Goal: Task Accomplishment & Management: Manage account settings

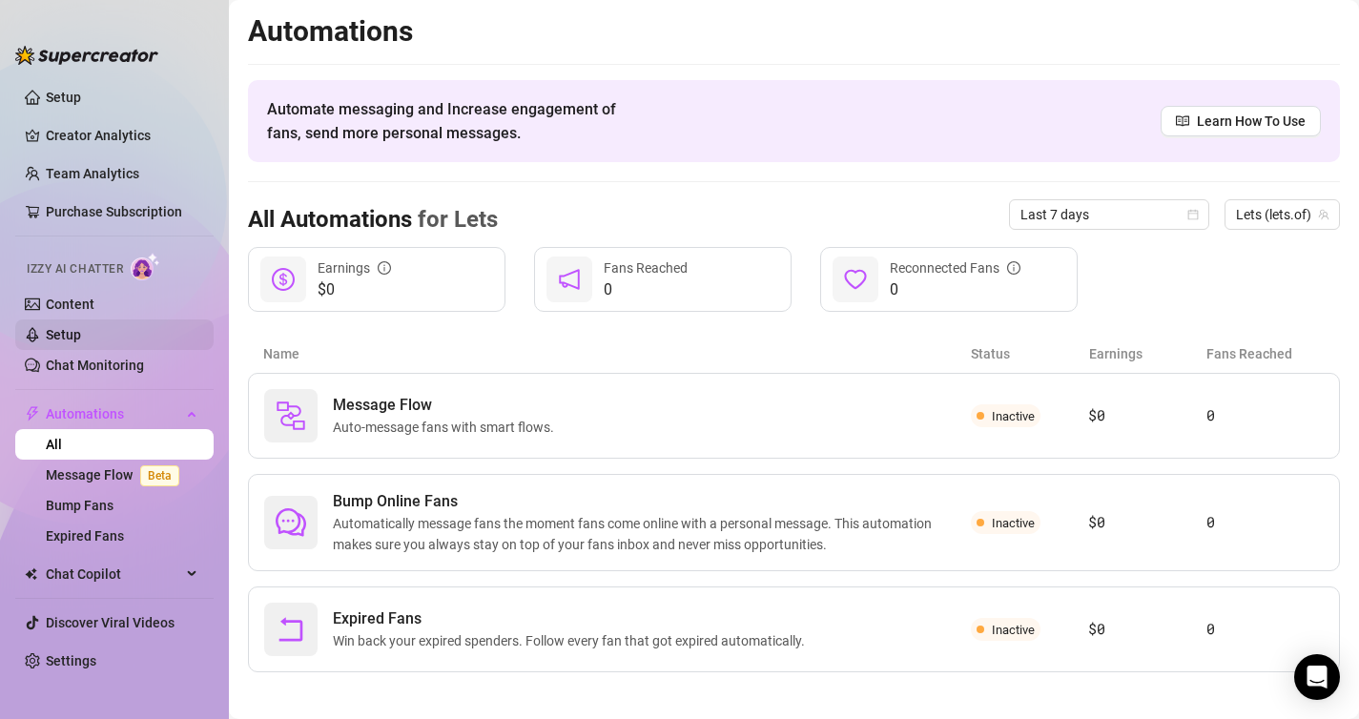
click at [68, 327] on link "Setup" at bounding box center [63, 334] width 35 height 15
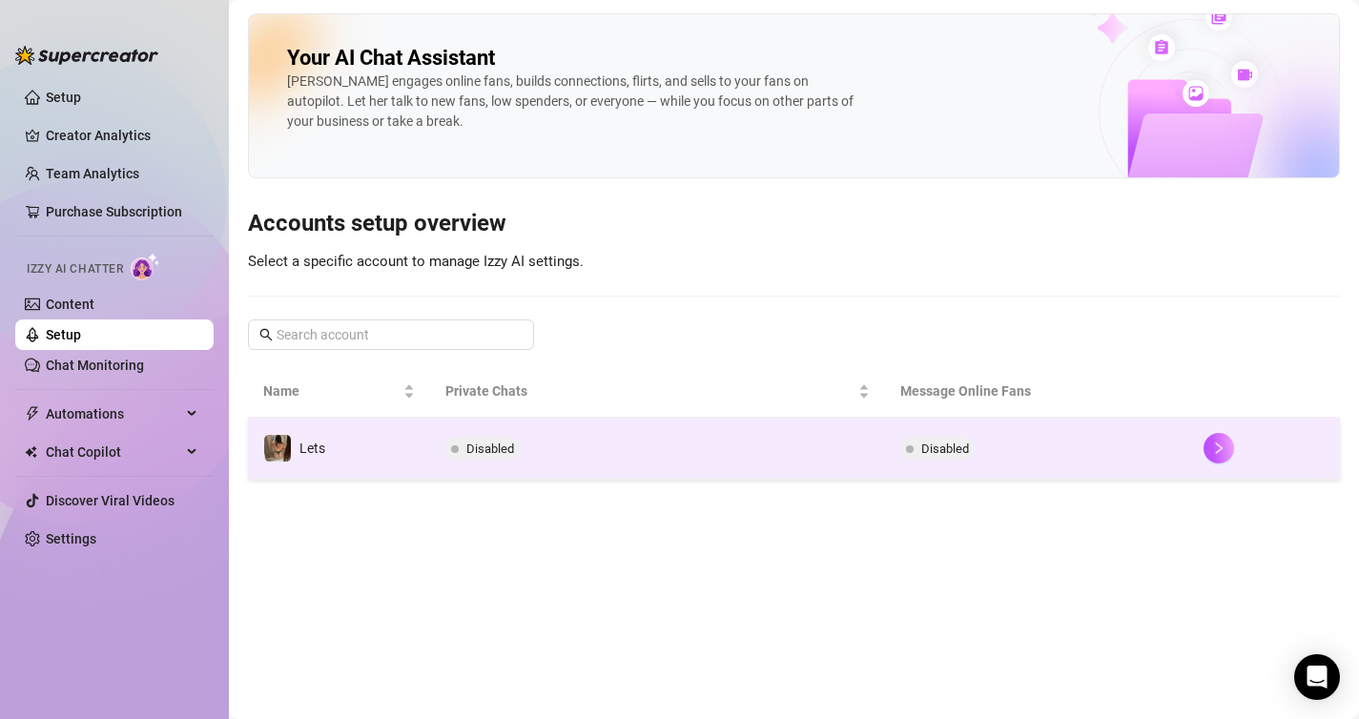
click at [504, 451] on span "Disabled" at bounding box center [490, 448] width 48 height 14
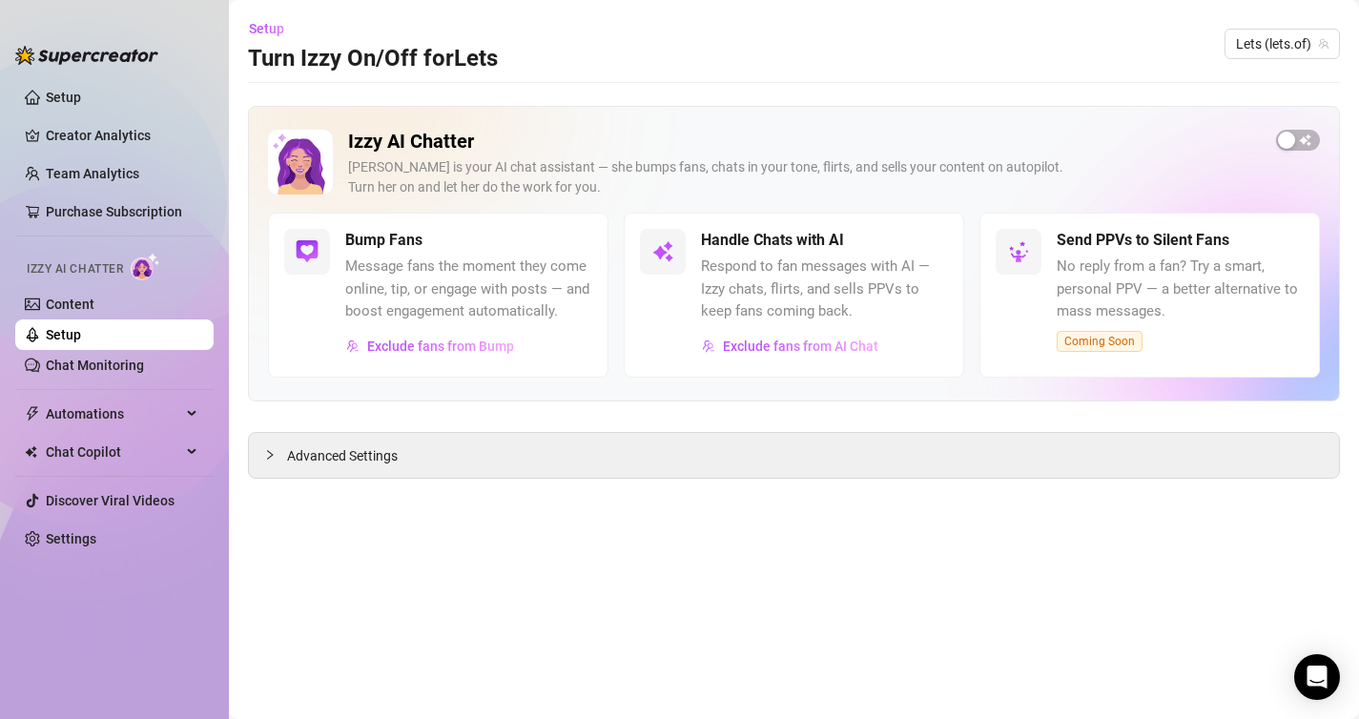
click at [1286, 154] on div "Izzy AI Chatter [PERSON_NAME] is your AI chat assistant — she bumps fans, chats…" at bounding box center [794, 171] width 1052 height 83
click at [1286, 143] on div "button" at bounding box center [1286, 140] width 17 height 17
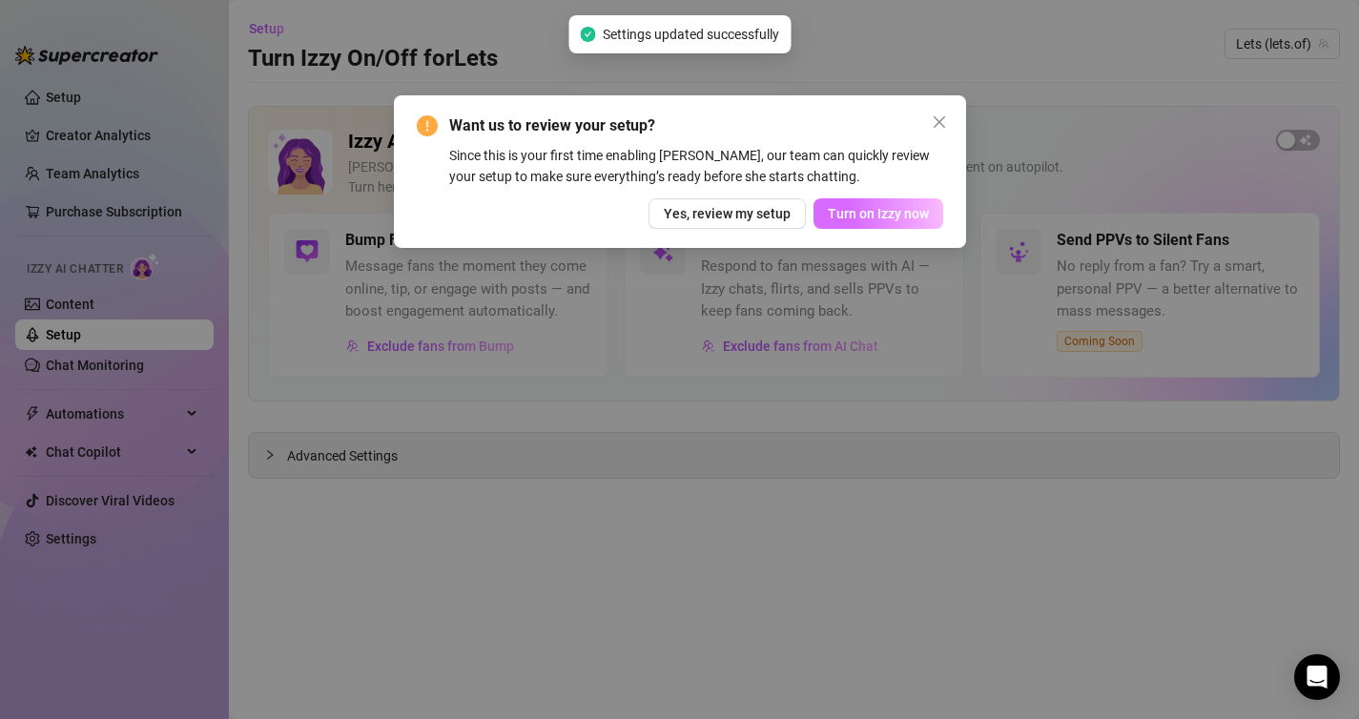
click at [898, 218] on span "Turn on Izzy now" at bounding box center [878, 213] width 101 height 15
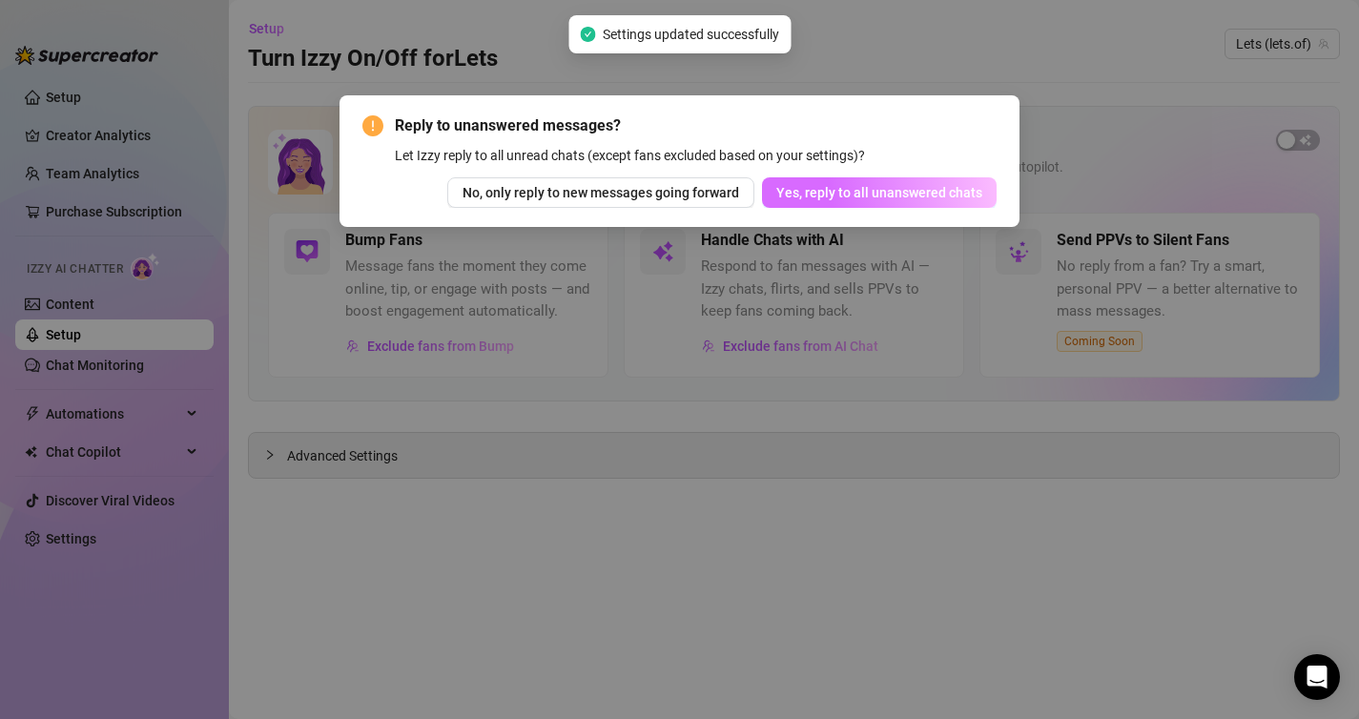
click at [882, 196] on span "Yes, reply to all unanswered chats" at bounding box center [879, 192] width 206 height 15
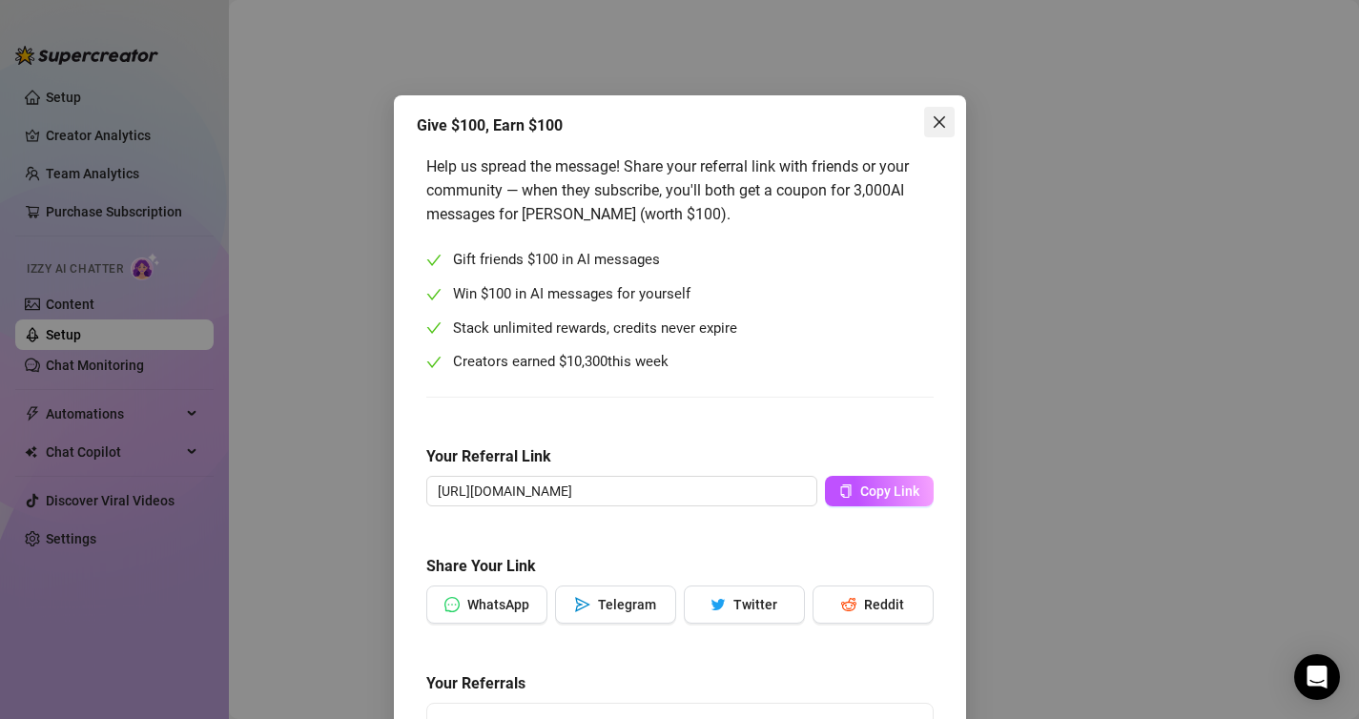
click at [947, 116] on span "Close" at bounding box center [939, 121] width 31 height 15
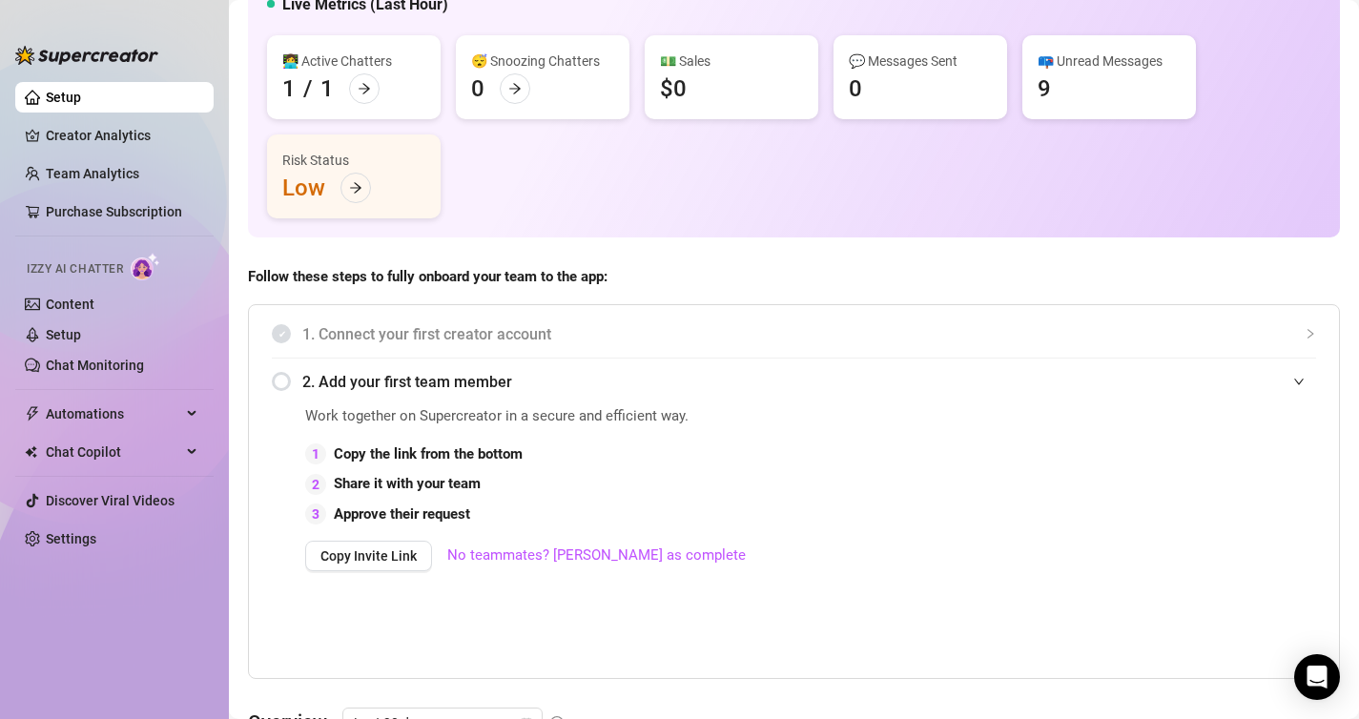
scroll to position [154, 0]
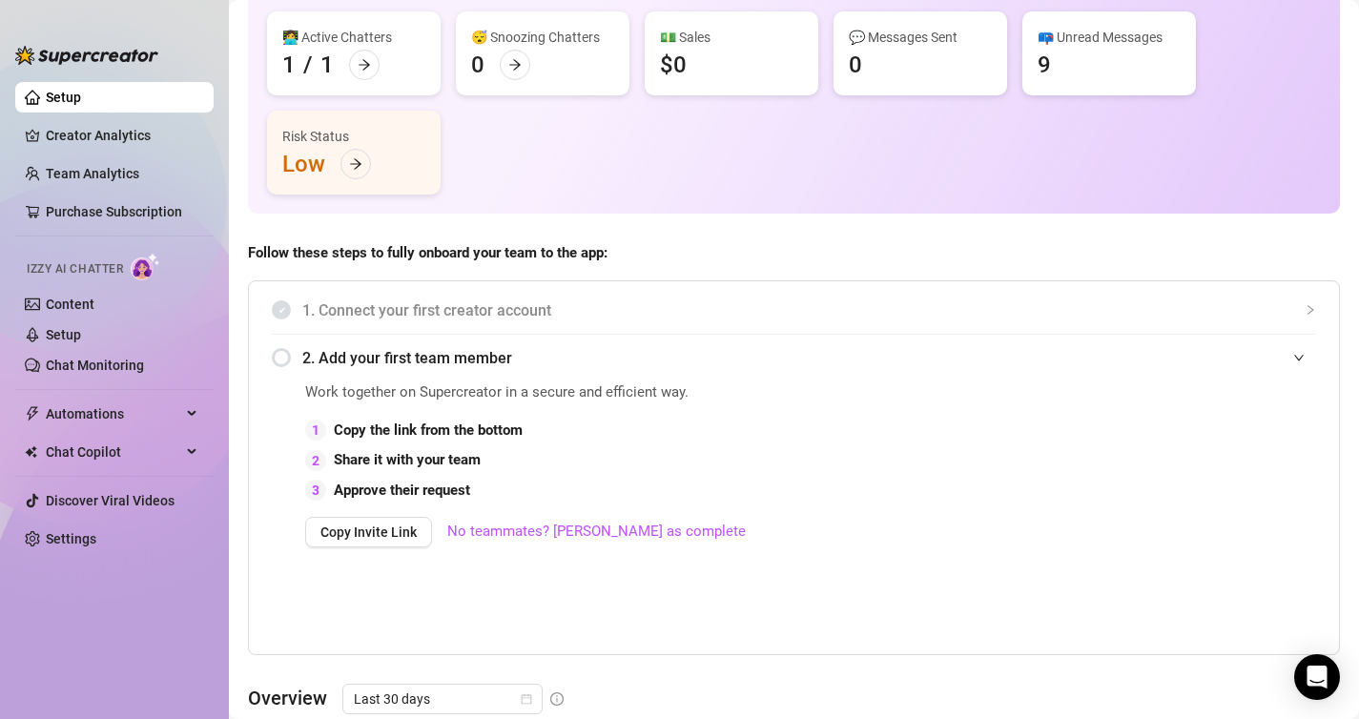
click at [1063, 50] on div "📪 Unread Messages 9" at bounding box center [1109, 53] width 174 height 84
click at [1063, 44] on div "📪 Unread Messages" at bounding box center [1108, 37] width 143 height 21
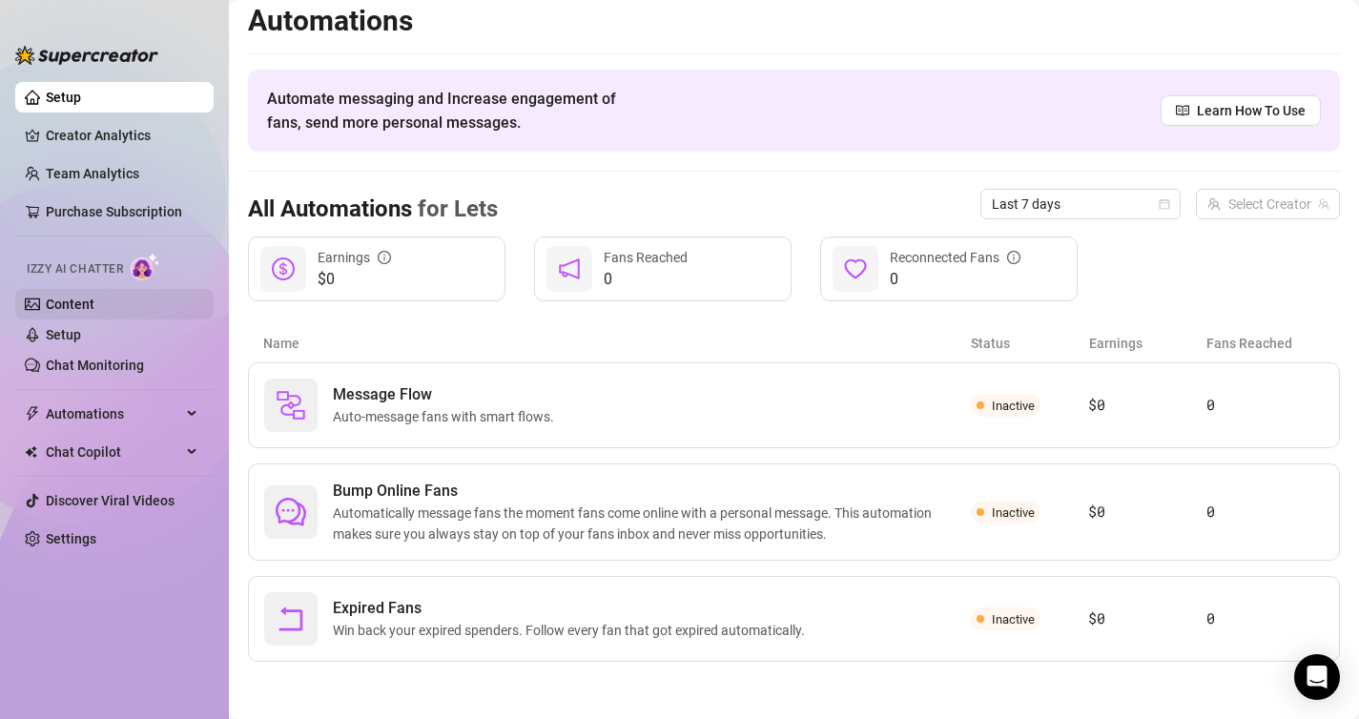
scroll to position [10, 0]
click at [64, 341] on link "Setup" at bounding box center [63, 334] width 35 height 15
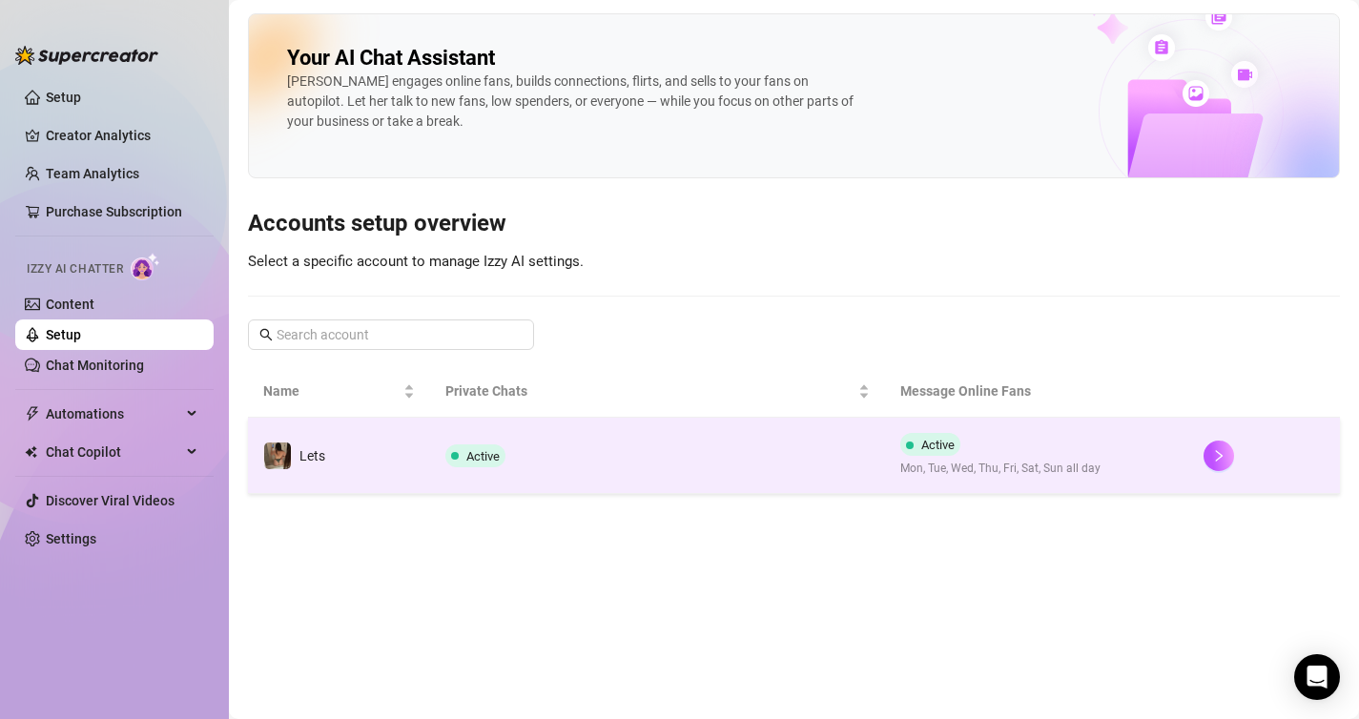
click at [569, 473] on td "Active" at bounding box center [657, 456] width 455 height 76
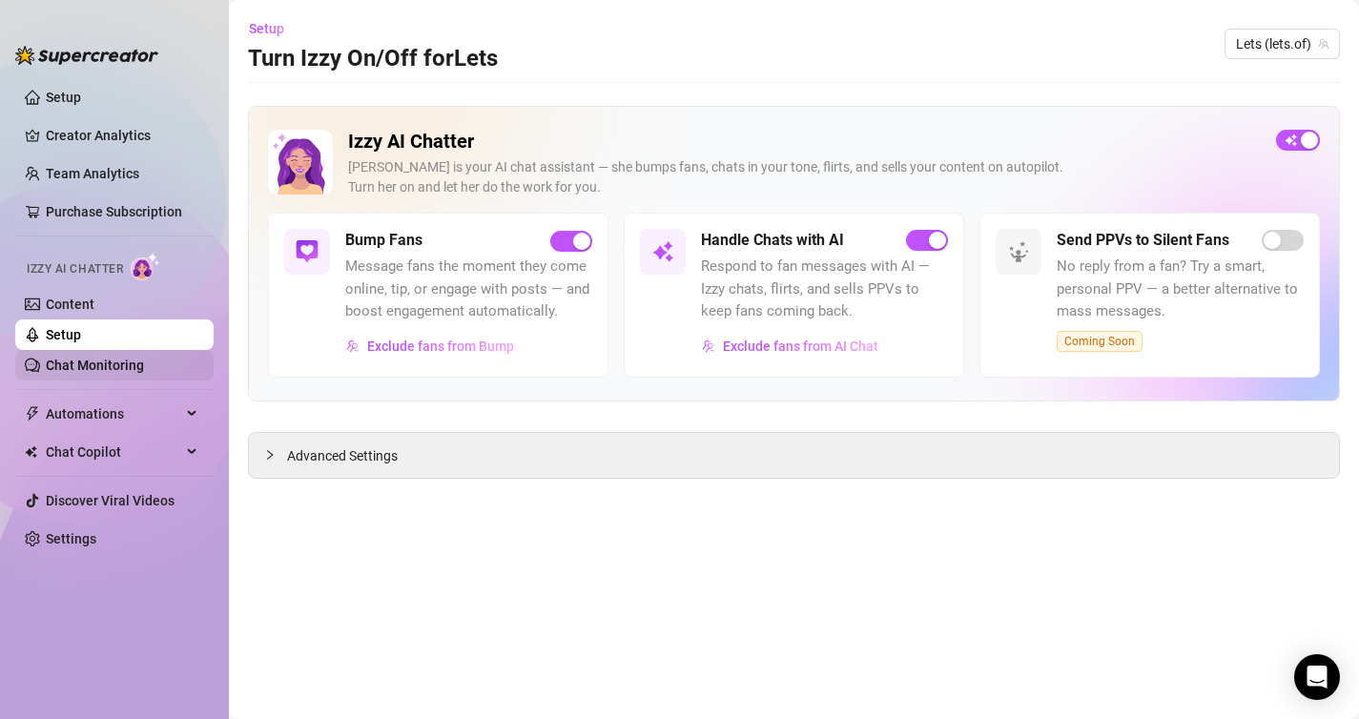
click at [84, 361] on link "Chat Monitoring" at bounding box center [95, 365] width 98 height 15
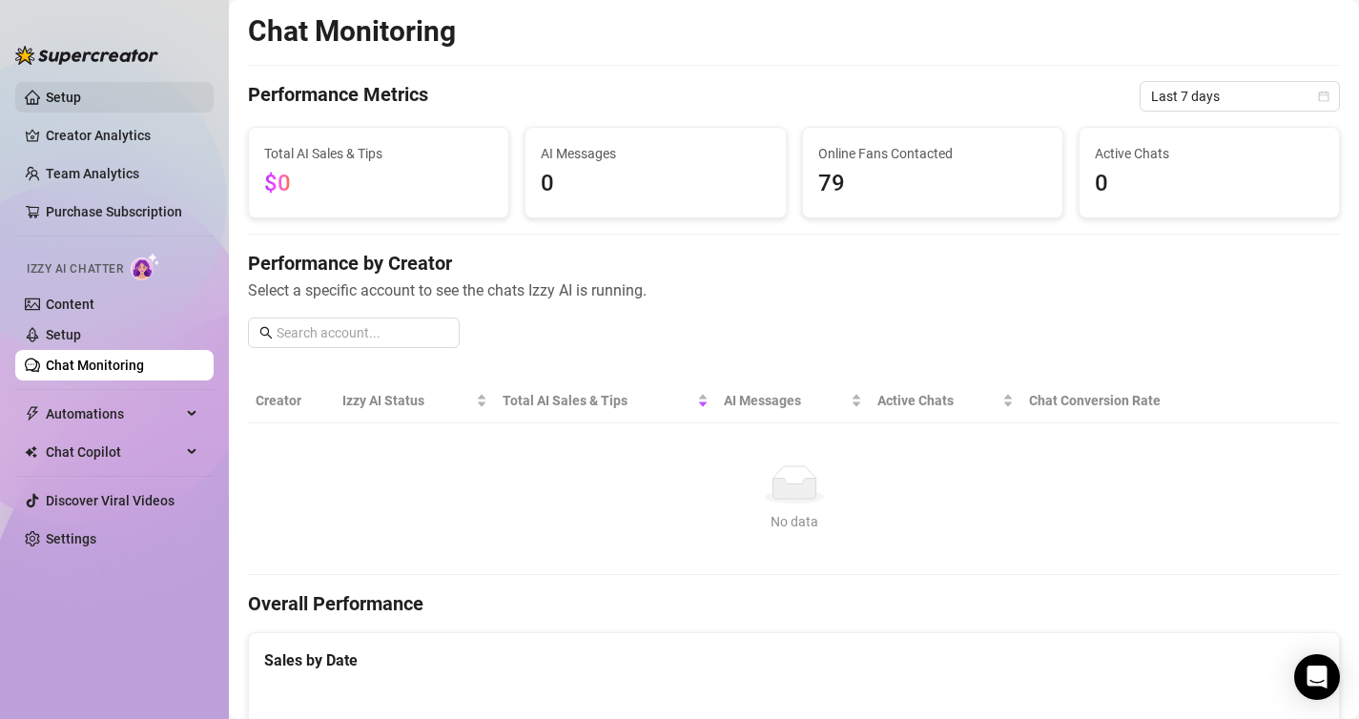
click at [81, 105] on link "Setup" at bounding box center [63, 97] width 35 height 15
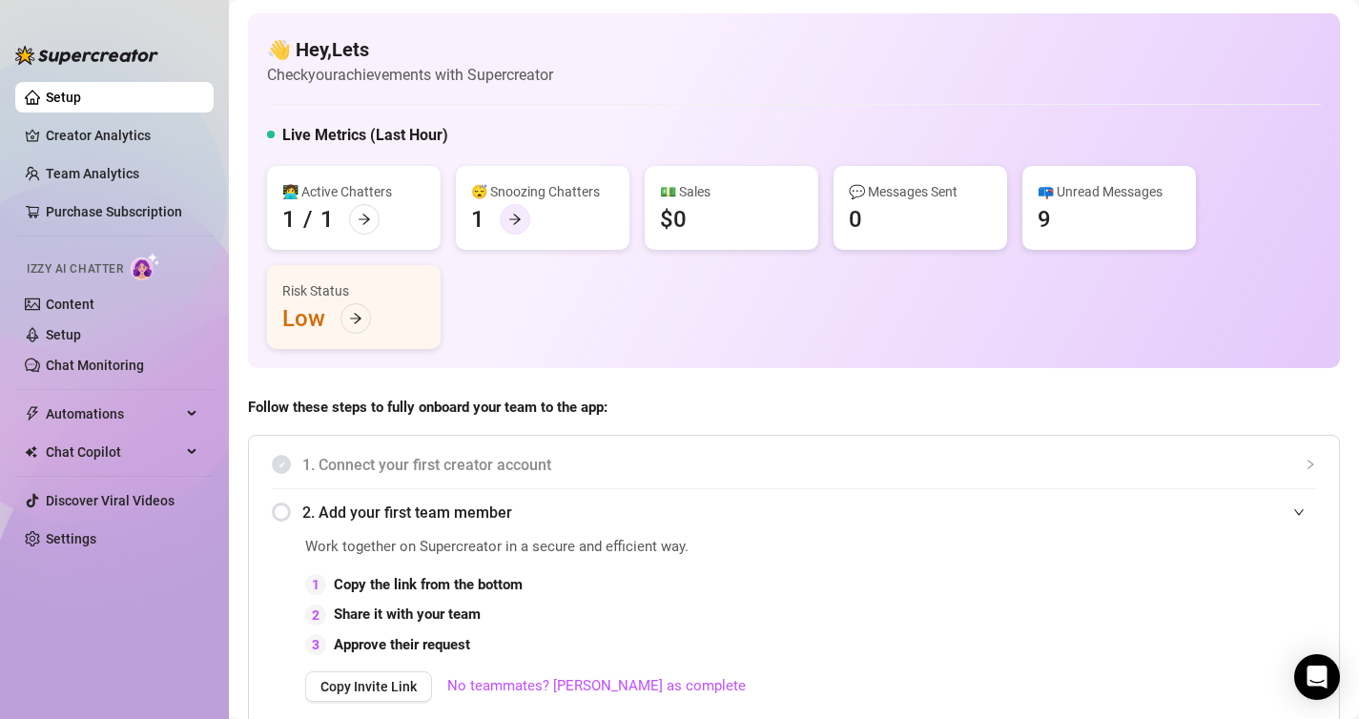
click at [519, 227] on div at bounding box center [515, 219] width 31 height 31
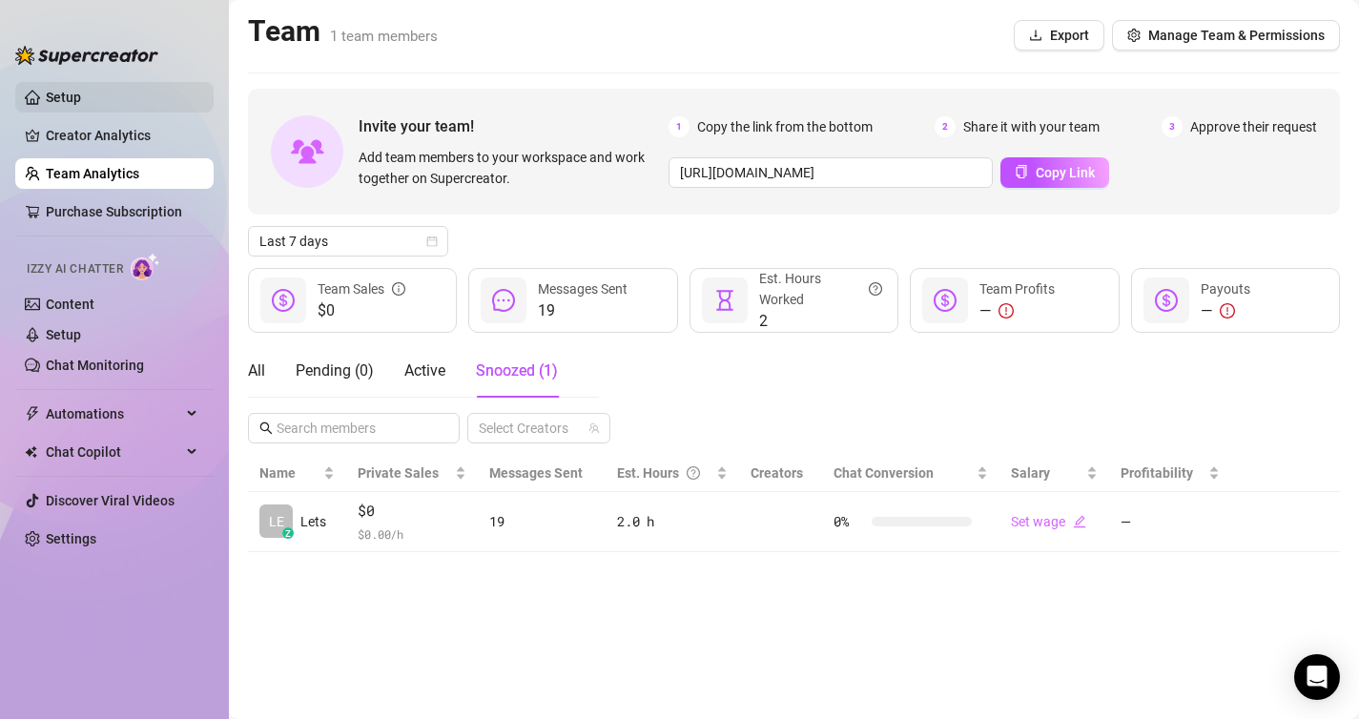
click at [70, 105] on link "Setup" at bounding box center [63, 97] width 35 height 15
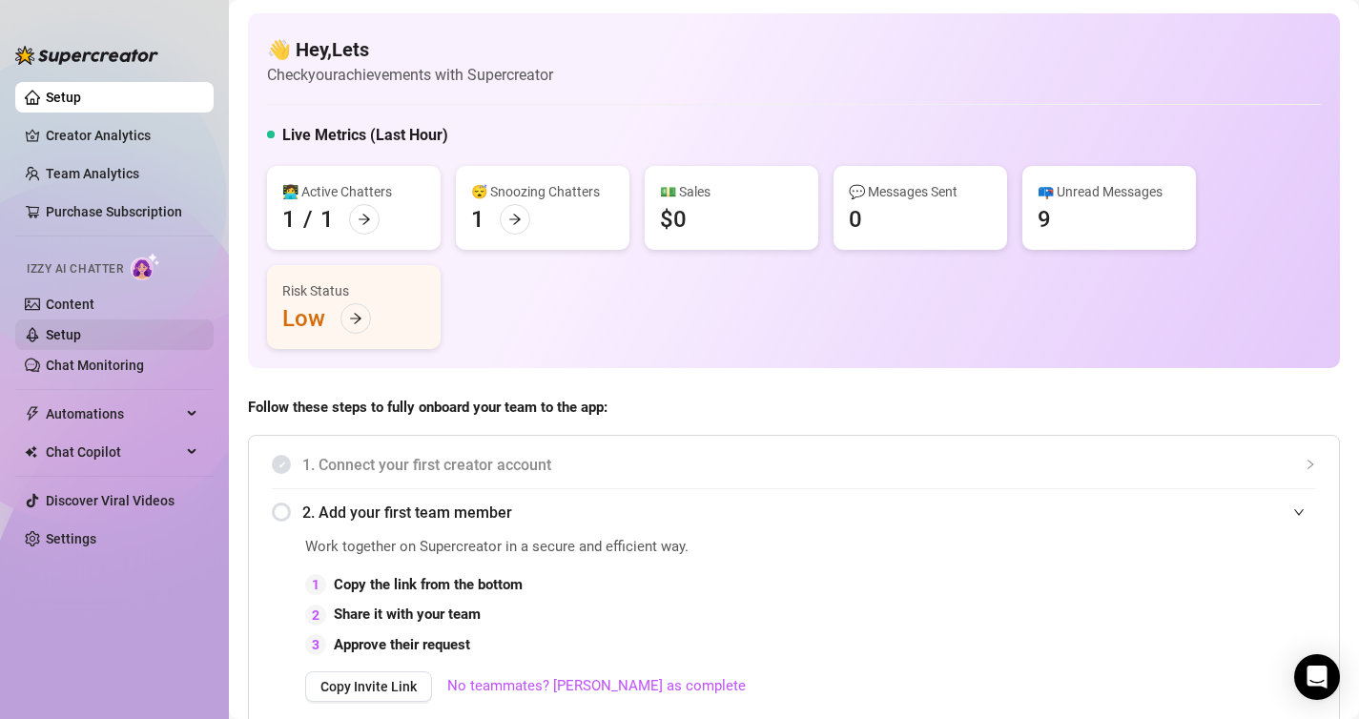
click at [81, 327] on link "Setup" at bounding box center [63, 334] width 35 height 15
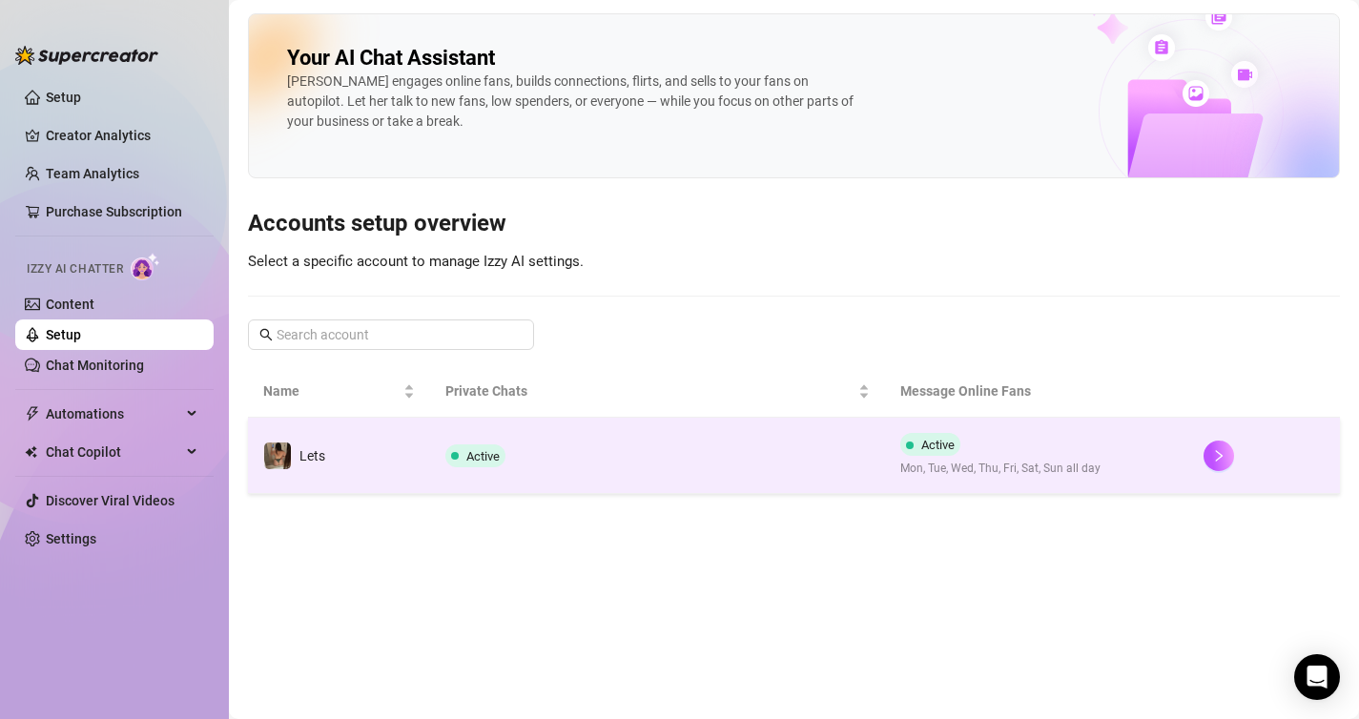
click at [516, 439] on td "Active" at bounding box center [657, 456] width 455 height 76
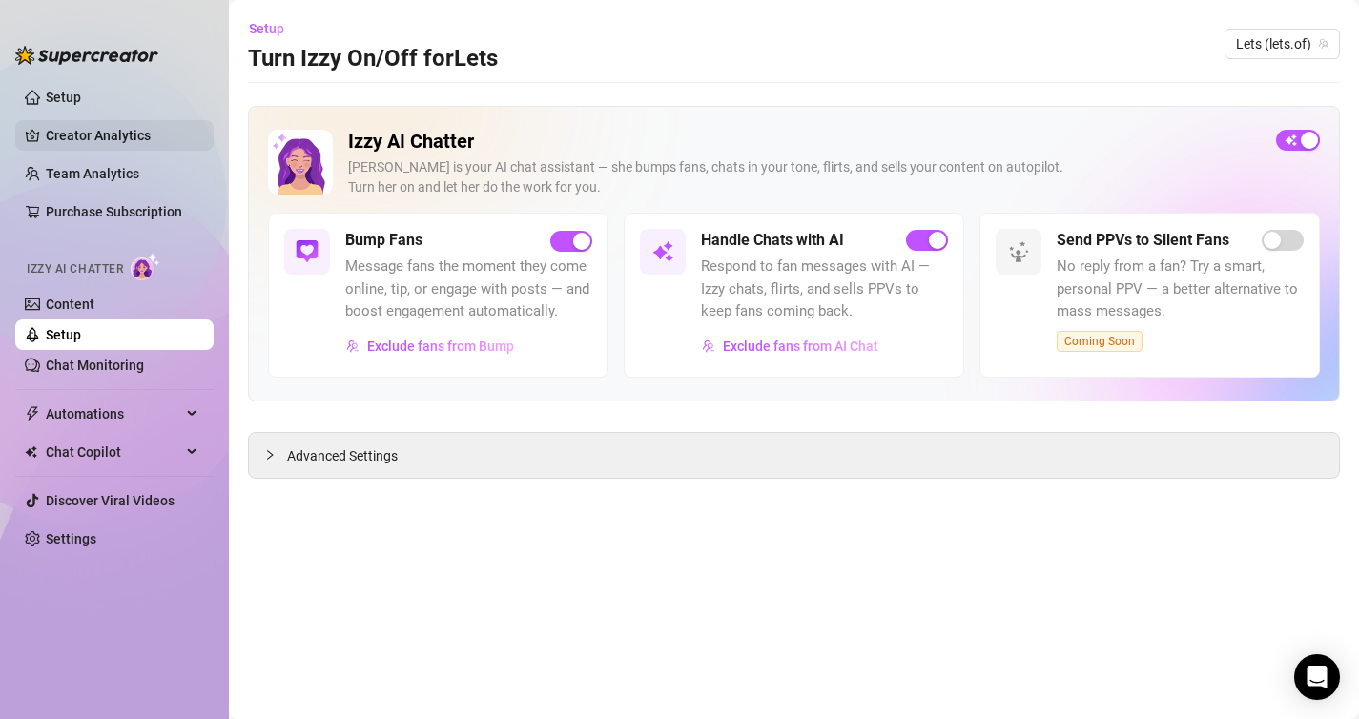
click at [65, 130] on link "Creator Analytics" at bounding box center [122, 135] width 153 height 31
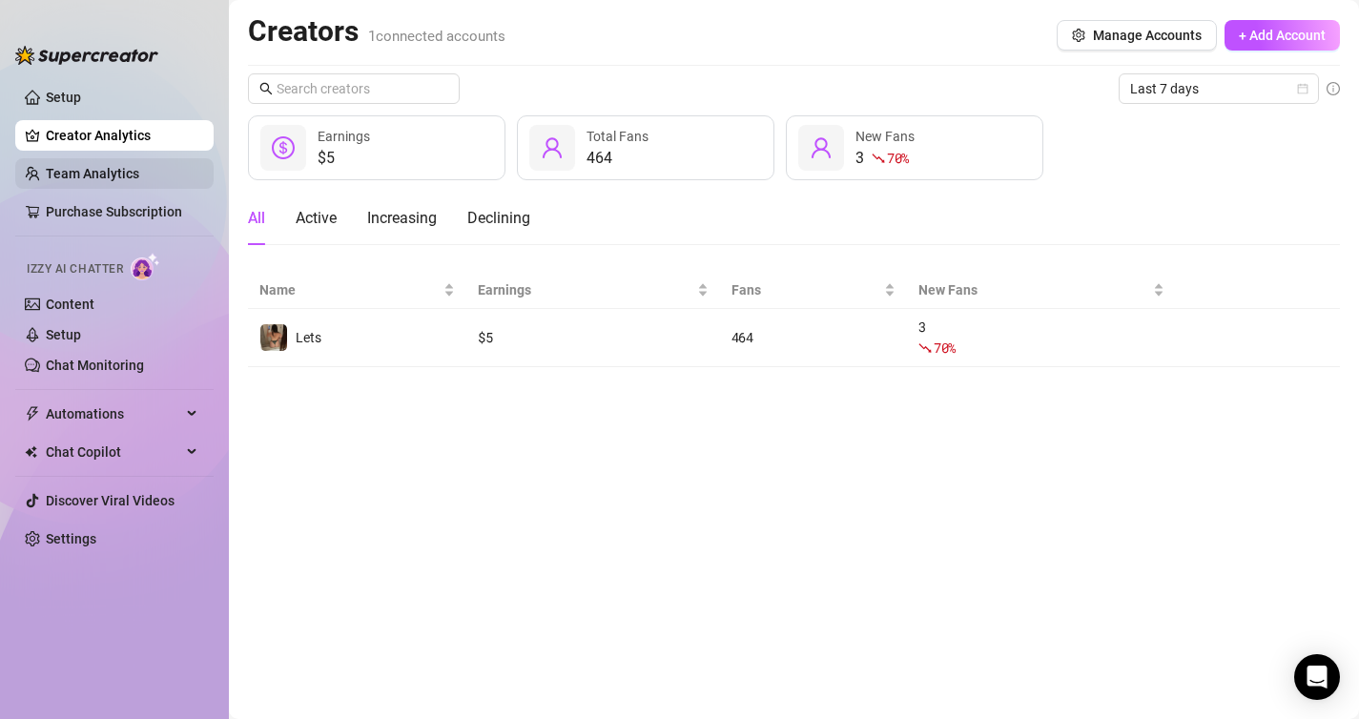
click at [92, 181] on link "Team Analytics" at bounding box center [92, 173] width 93 height 15
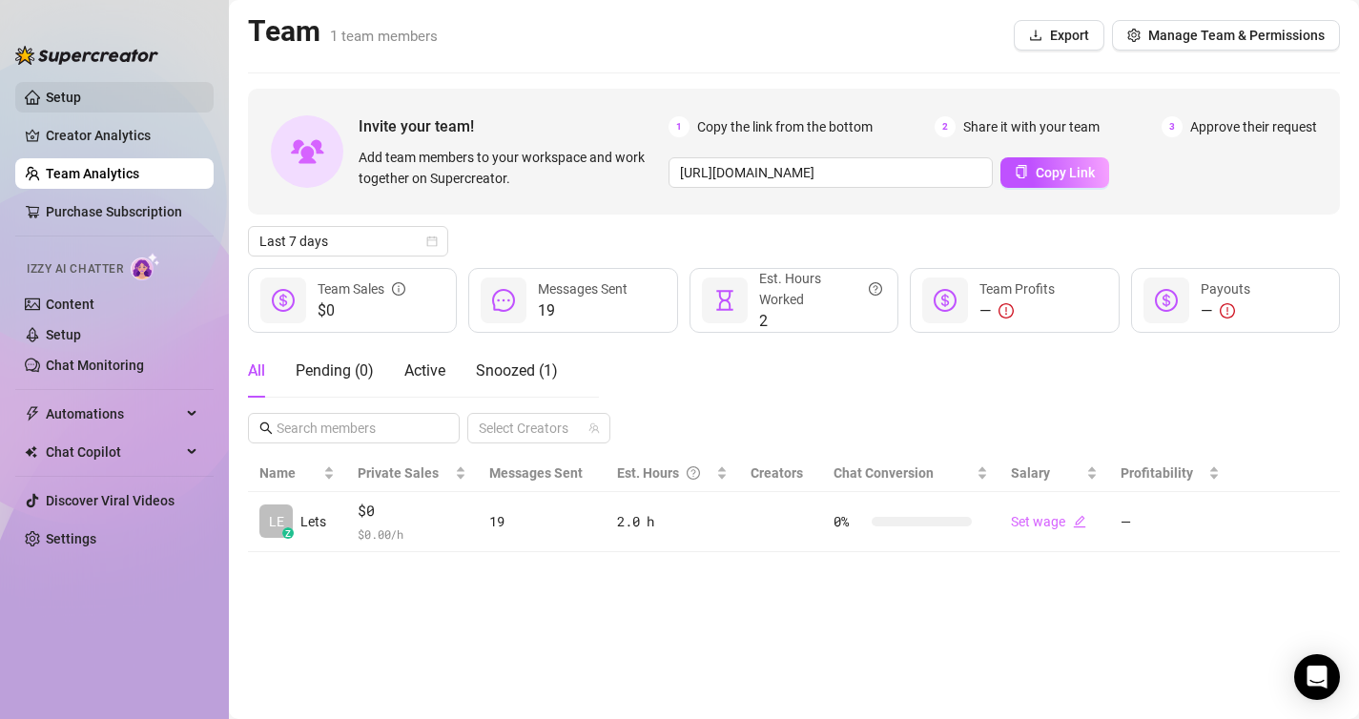
click at [56, 105] on link "Setup" at bounding box center [63, 97] width 35 height 15
